Goal: Obtain resource: Download file/media

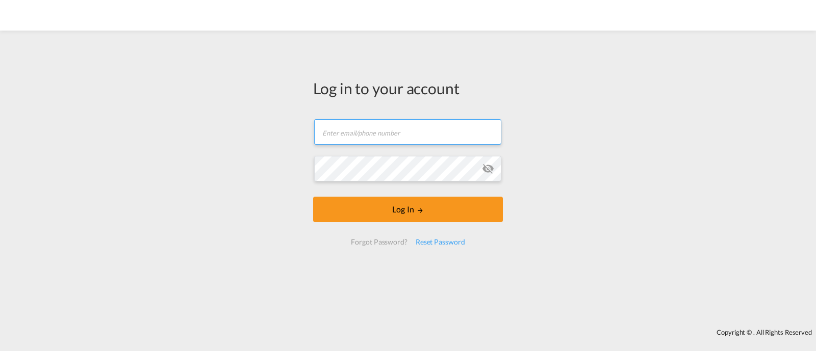
type input "[EMAIL_ADDRESS][DOMAIN_NAME]"
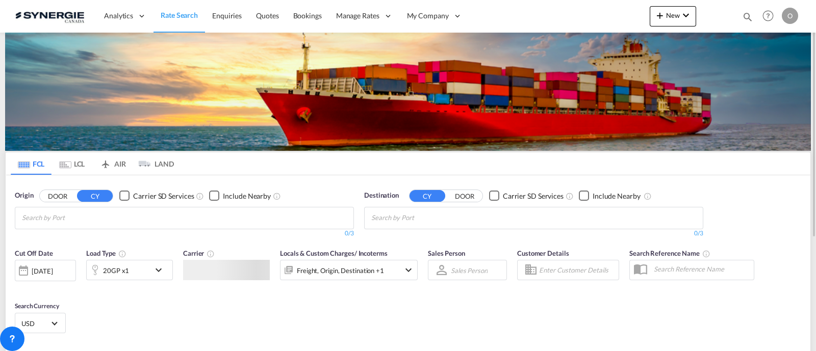
click at [746, 15] on md-icon "icon-magnify" at bounding box center [747, 16] width 11 height 11
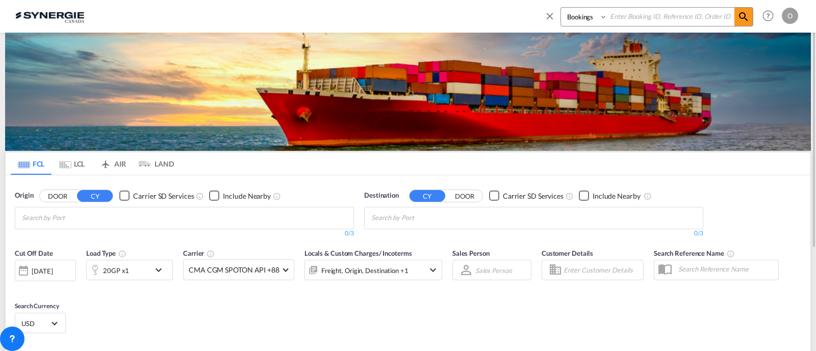
click at [584, 21] on select "Bookings Quotes Enquiries" at bounding box center [585, 17] width 48 height 18
select select "Quotes"
click at [561, 8] on select "Bookings Quotes Enquiries" at bounding box center [585, 17] width 48 height 18
click at [645, 20] on input at bounding box center [671, 17] width 127 height 18
paste input "SYC000011803"
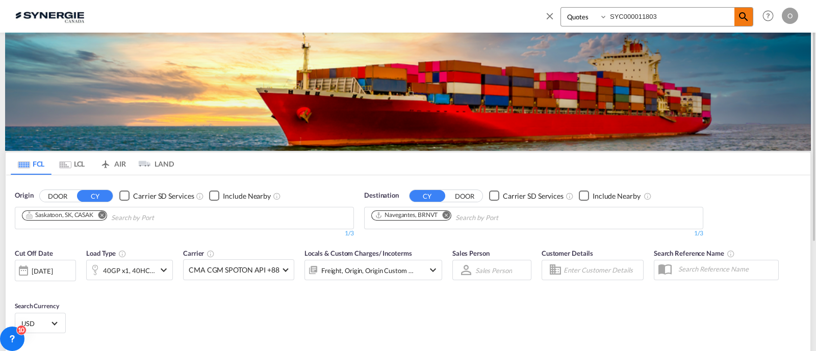
type input "SYC000011803"
click at [737, 16] on span at bounding box center [744, 17] width 18 height 18
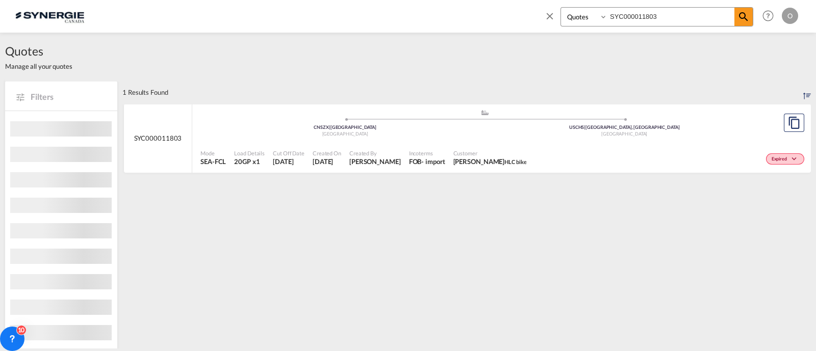
click at [492, 148] on div "Customer Hala Laalj HLC bike" at bounding box center [490, 158] width 82 height 26
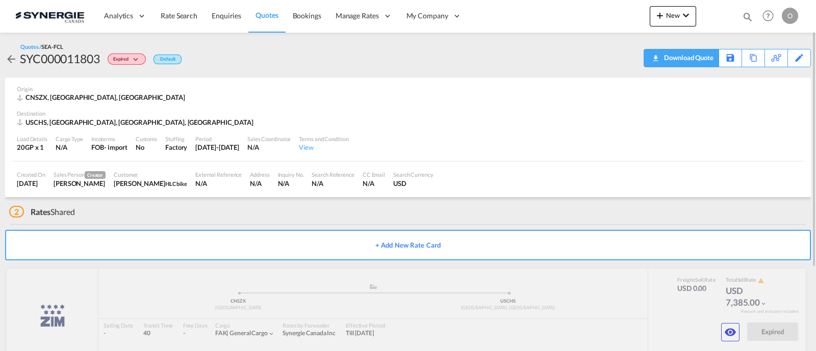
click at [696, 60] on div "Download Quote" at bounding box center [688, 57] width 52 height 16
